Goal: Transaction & Acquisition: Purchase product/service

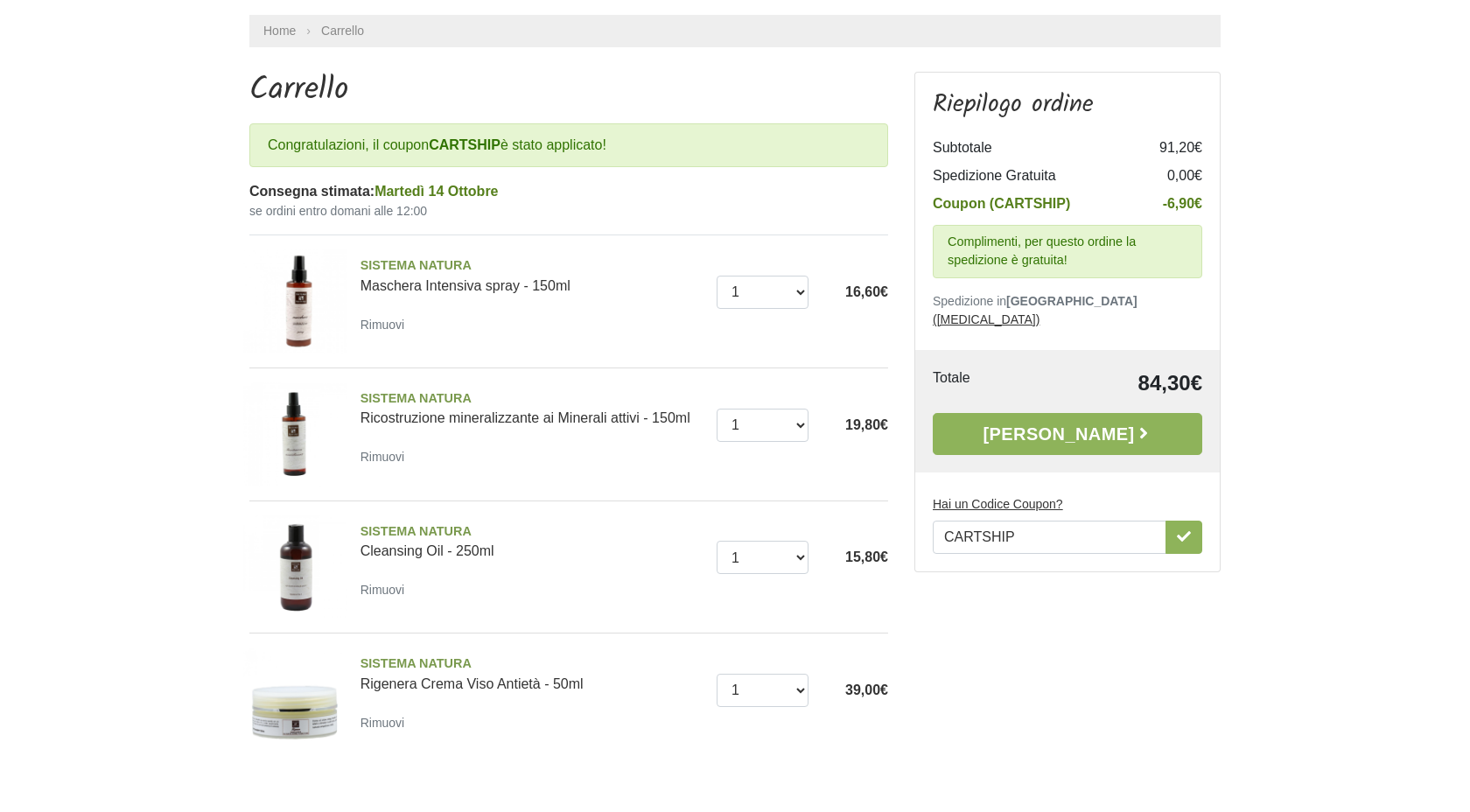
scroll to position [114, 0]
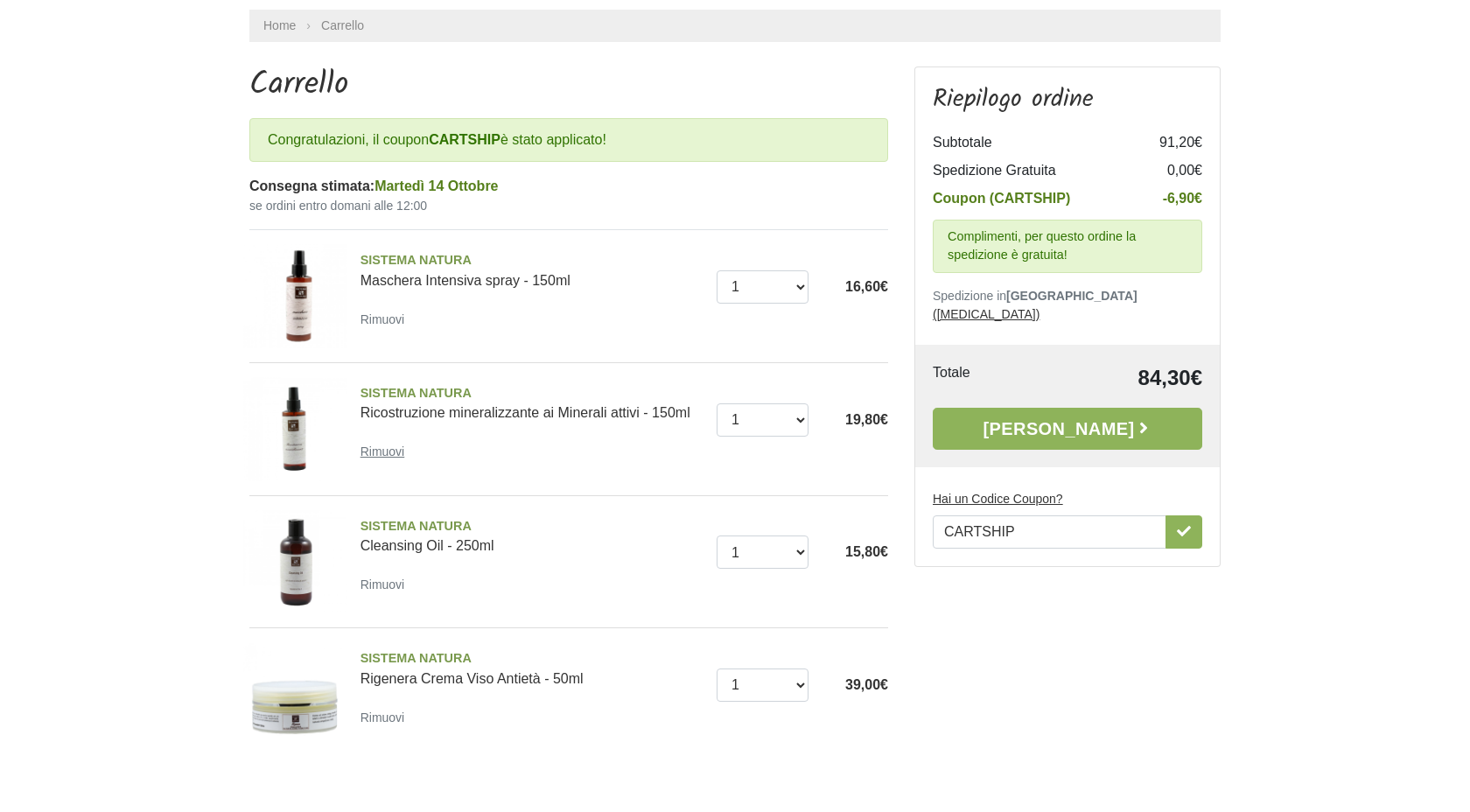
click at [398, 450] on small "Rimuovi" at bounding box center [383, 452] width 45 height 14
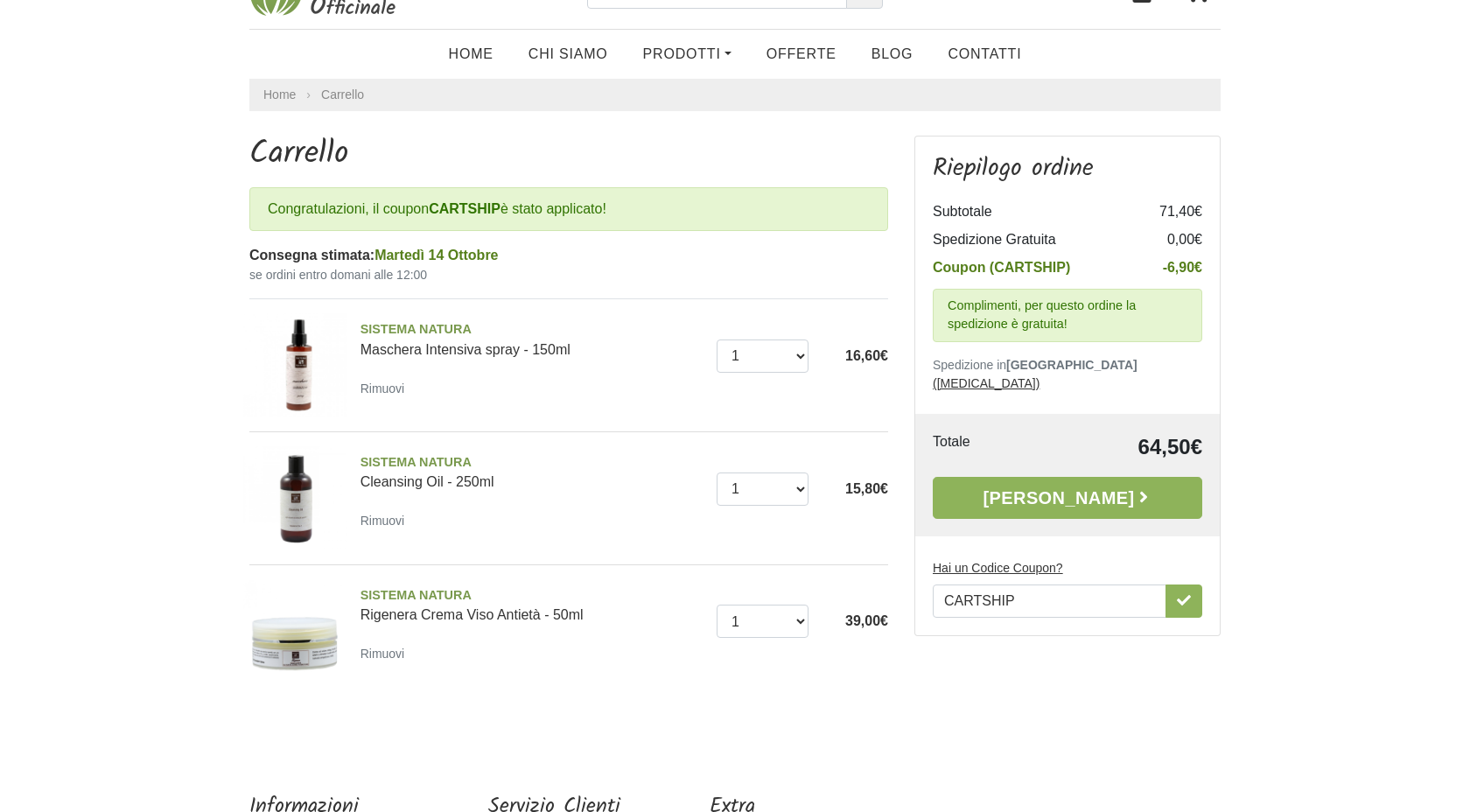
scroll to position [48, 0]
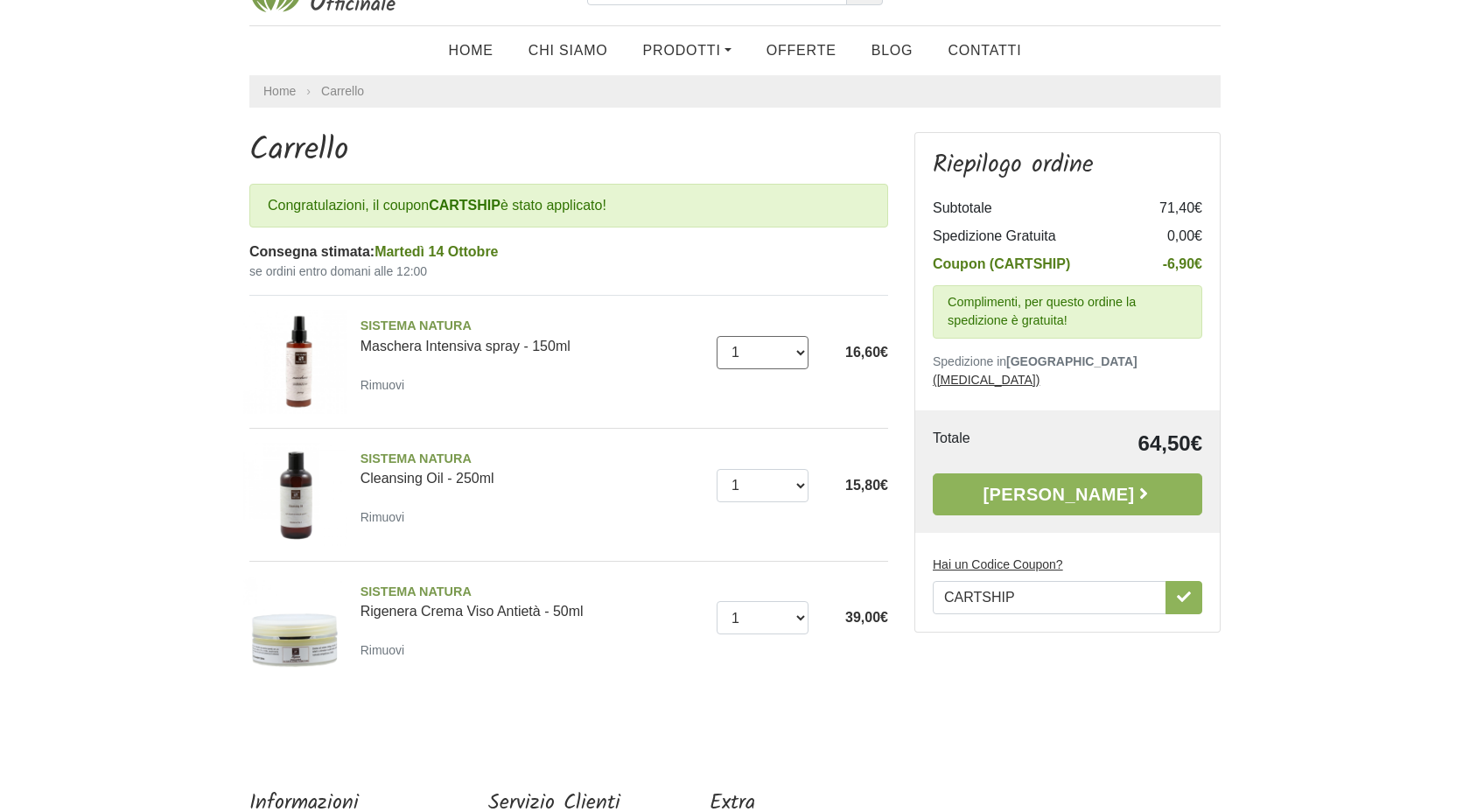
click at [801, 354] on select "0 (Rimuovi) 1 2 3" at bounding box center [763, 353] width 93 height 33
click at [717, 336] on select "0 (Rimuovi) 1 2 3" at bounding box center [763, 353] width 93 height 33
click at [787, 355] on select "0 (Rimuovi) 1 2 3" at bounding box center [763, 353] width 93 height 33
select select "2"
click at [717, 336] on select "0 (Rimuovi) 1 2 3" at bounding box center [763, 353] width 93 height 33
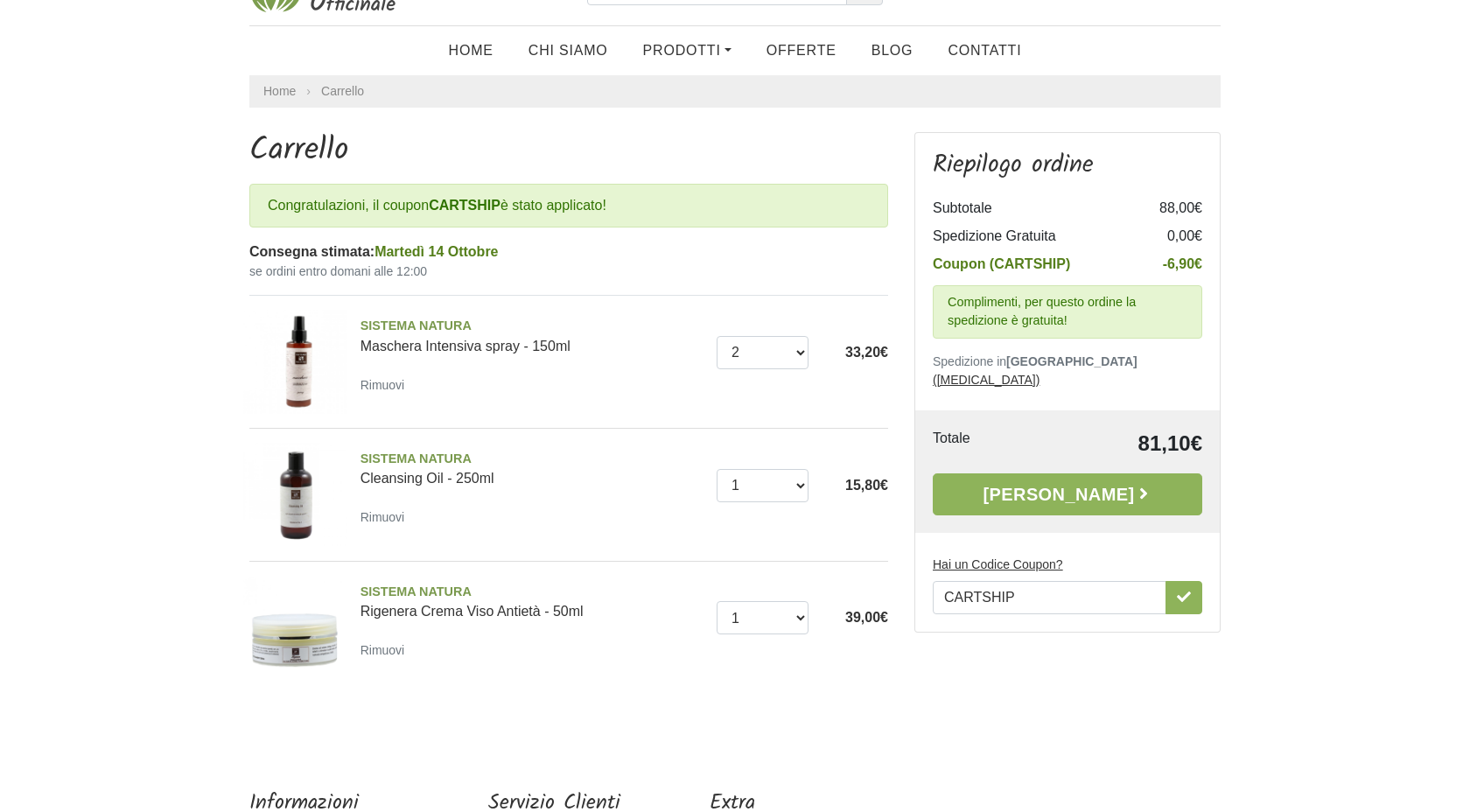
click at [641, 307] on div "SISTEMA NATURA Maschera Intensiva spray - 150ml Rimuovi Quantità 0 (Rimuovi) 1 …" at bounding box center [569, 361] width 639 height 132
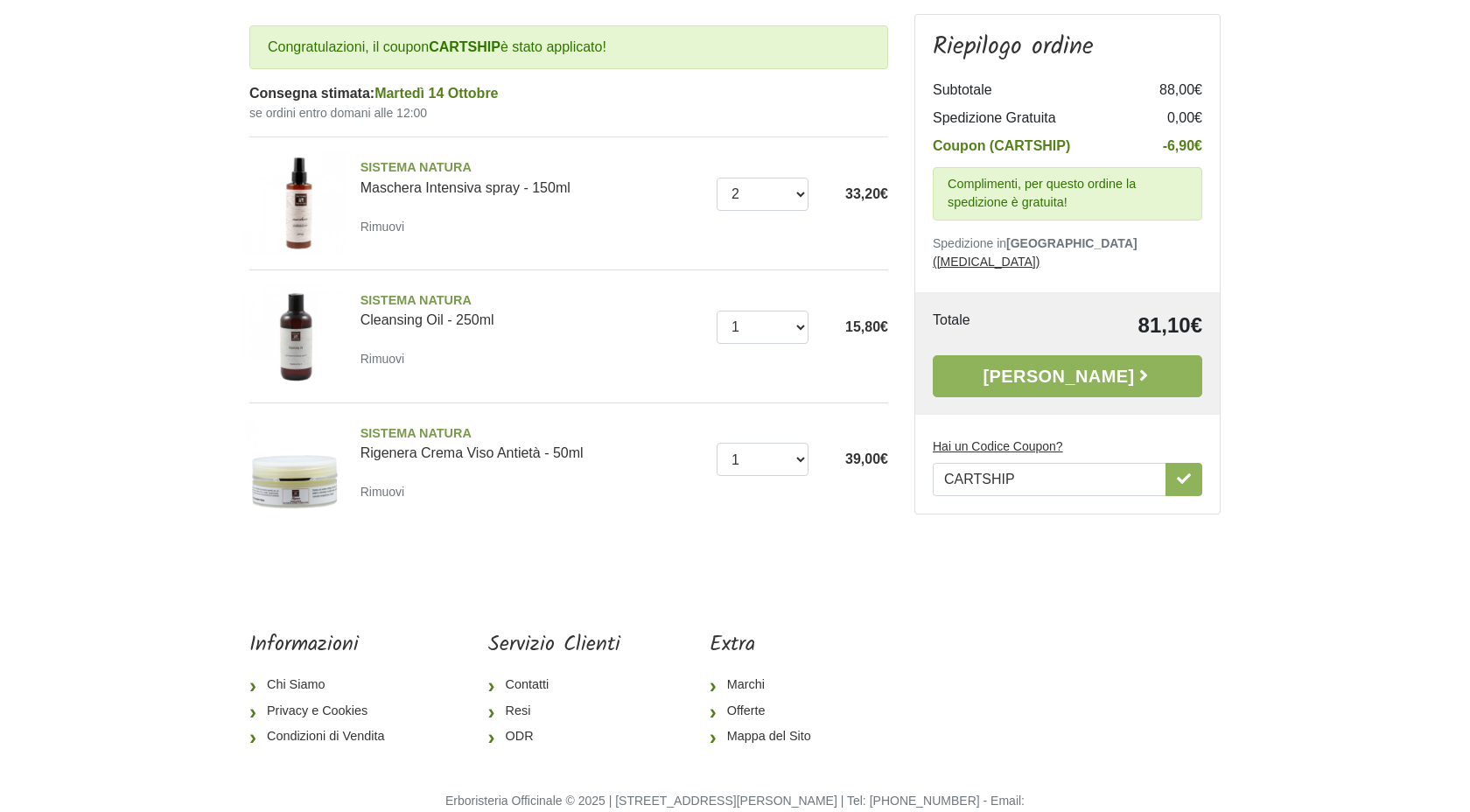
scroll to position [252, 0]
